Goal: Information Seeking & Learning: Learn about a topic

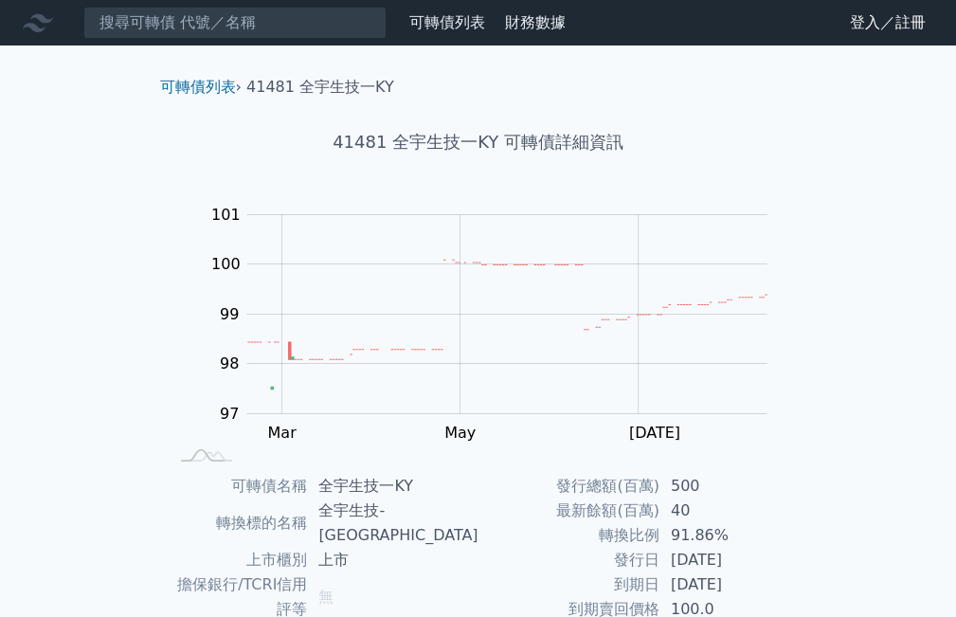
drag, startPoint x: 213, startPoint y: 86, endPoint x: 259, endPoint y: 124, distance: 59.2
click at [213, 86] on link "可轉債列表" at bounding box center [198, 87] width 76 height 18
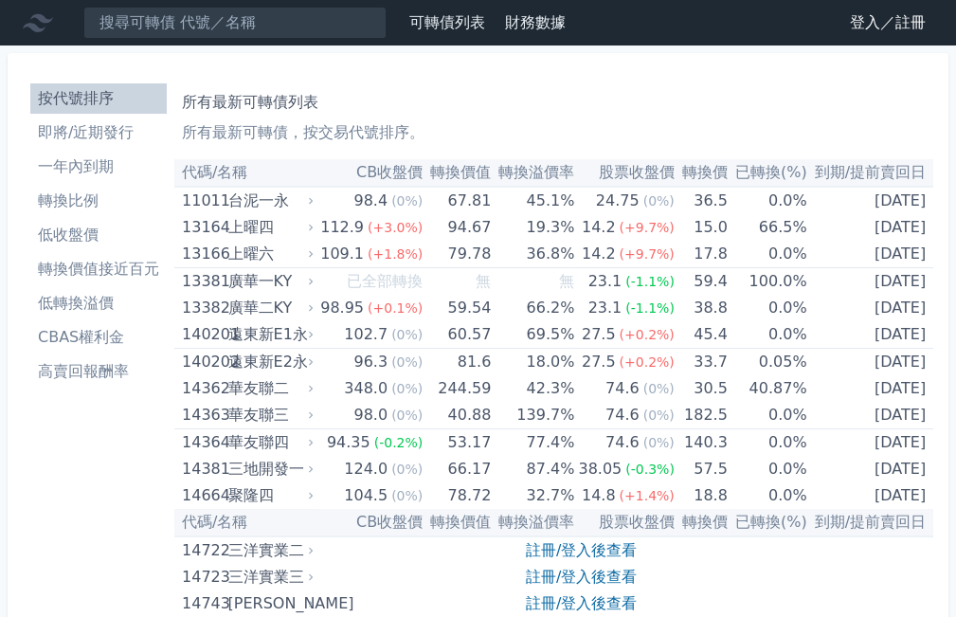
click at [112, 139] on li "即將/近期發行" at bounding box center [98, 132] width 136 height 23
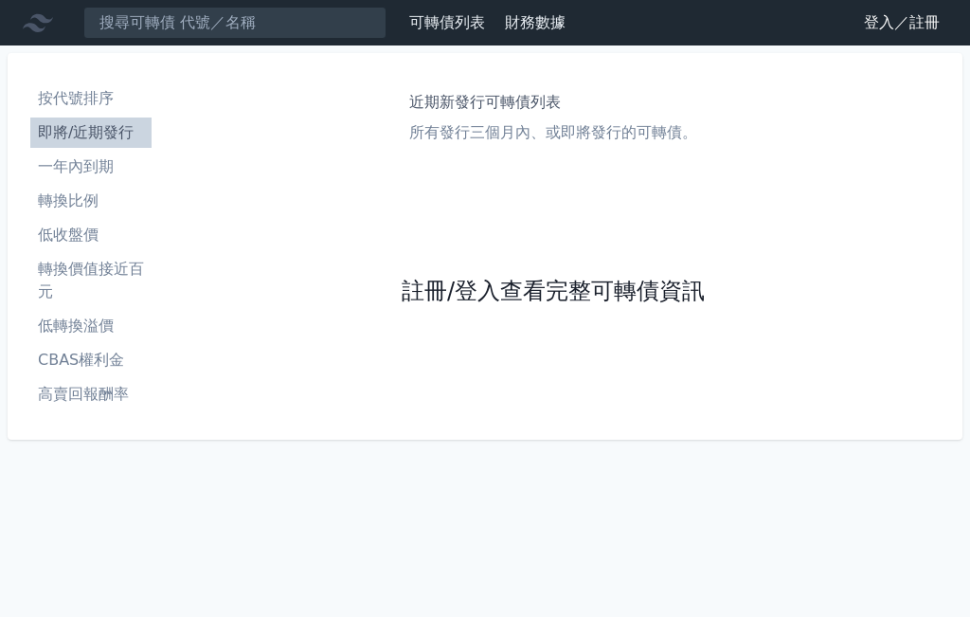
click at [504, 280] on link "註冊/登入查看完整可轉債資訊" at bounding box center [553, 292] width 303 height 30
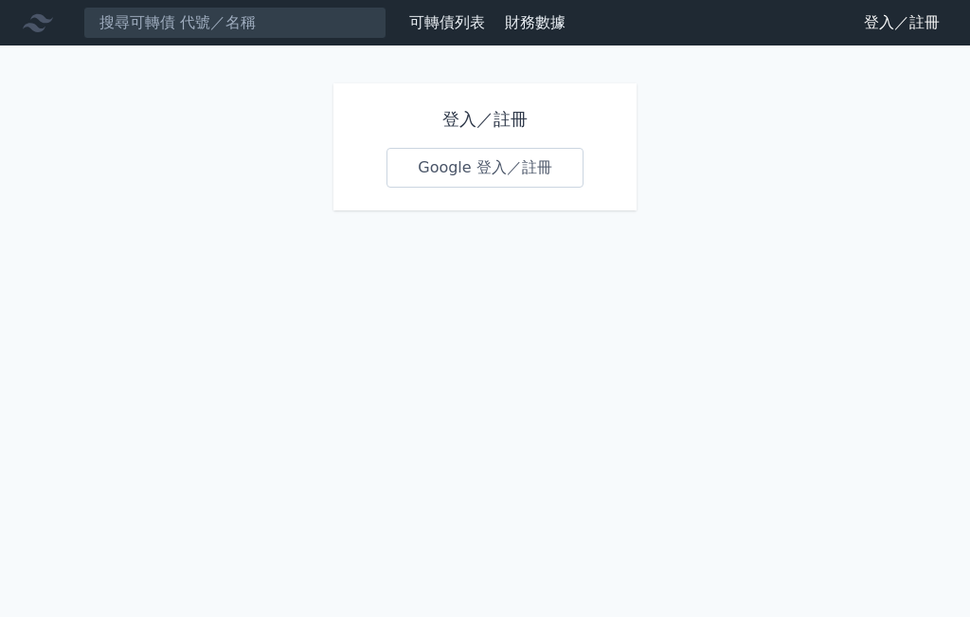
click at [509, 180] on link "Google 登入／註冊" at bounding box center [484, 168] width 197 height 40
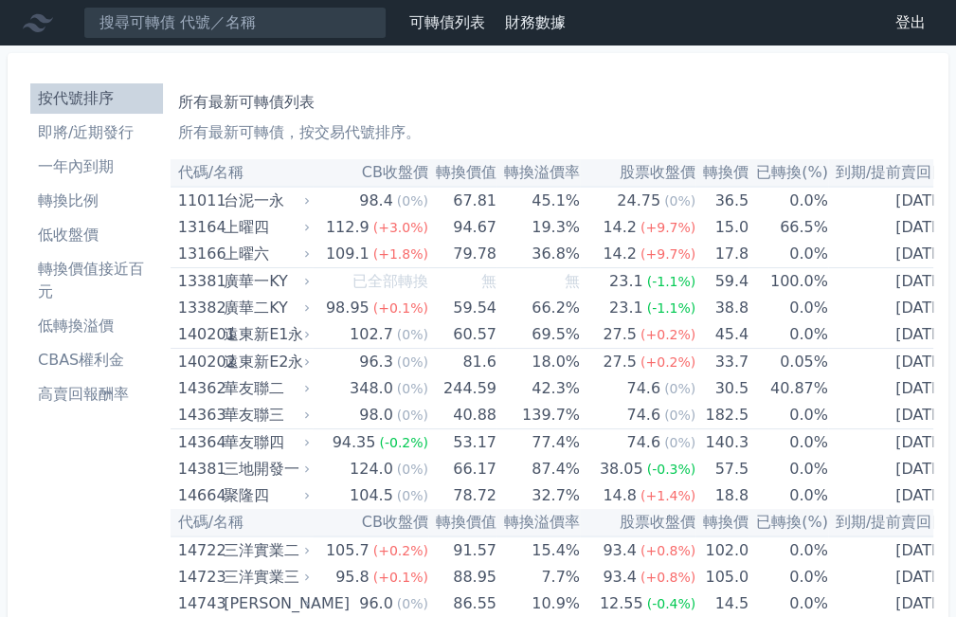
click at [65, 128] on li "即將/近期發行" at bounding box center [96, 132] width 133 height 23
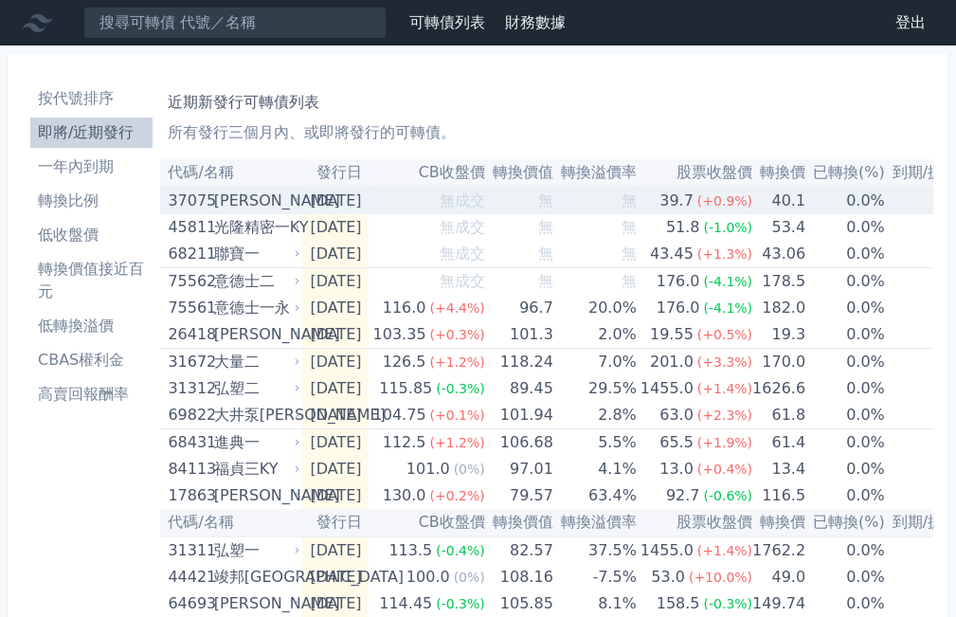
click at [248, 198] on div "[PERSON_NAME]" at bounding box center [255, 201] width 82 height 27
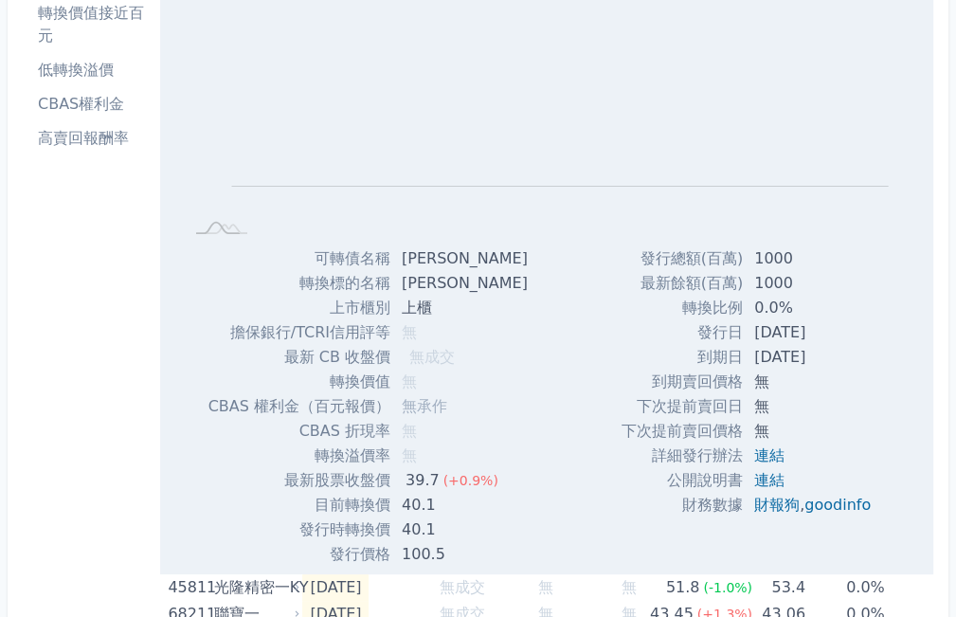
scroll to position [284, 0]
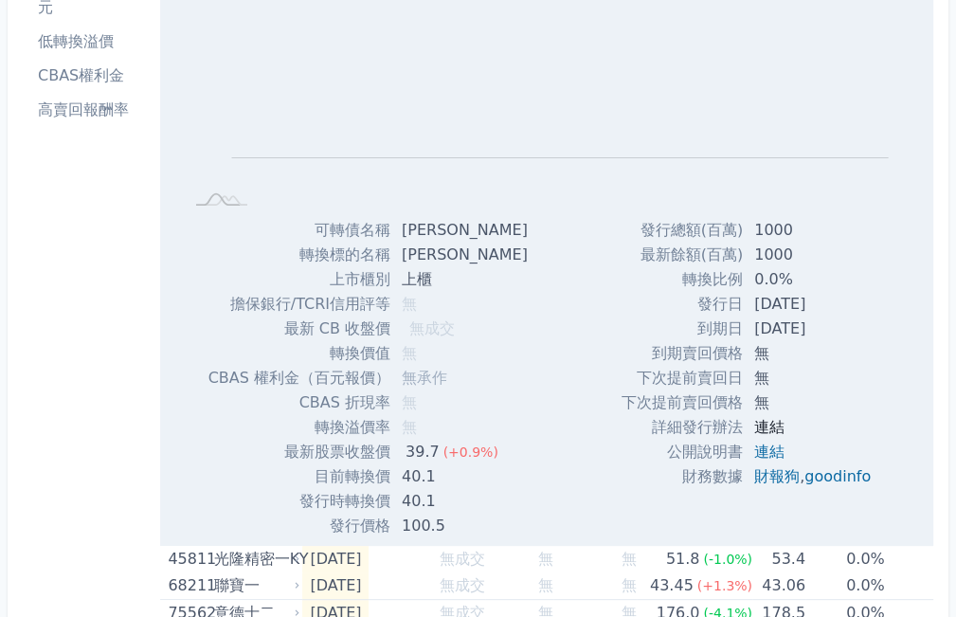
click at [765, 426] on link "連結" at bounding box center [769, 427] width 30 height 18
